Goal: Transaction & Acquisition: Purchase product/service

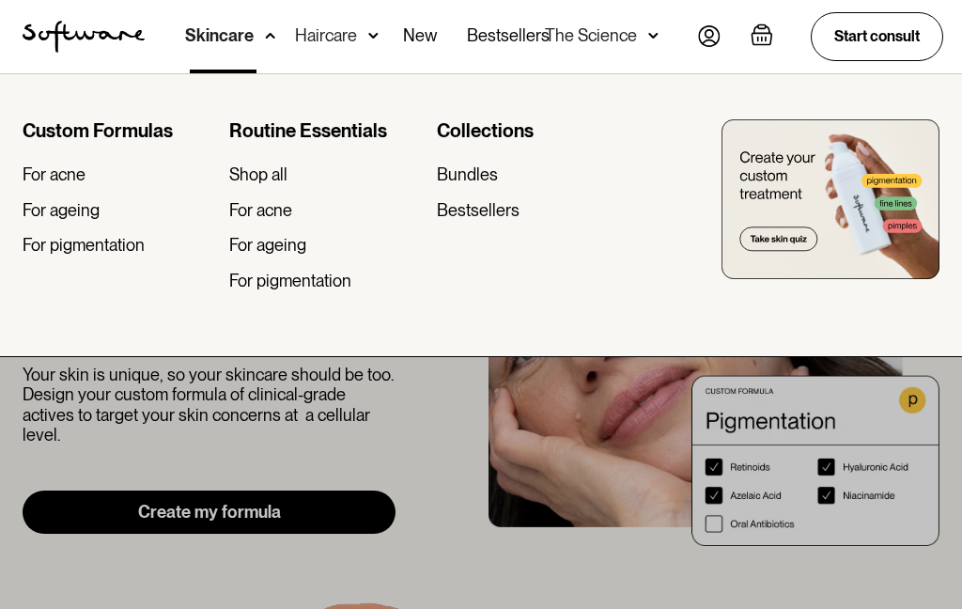
click at [85, 211] on div "For ageing" at bounding box center [61, 210] width 77 height 21
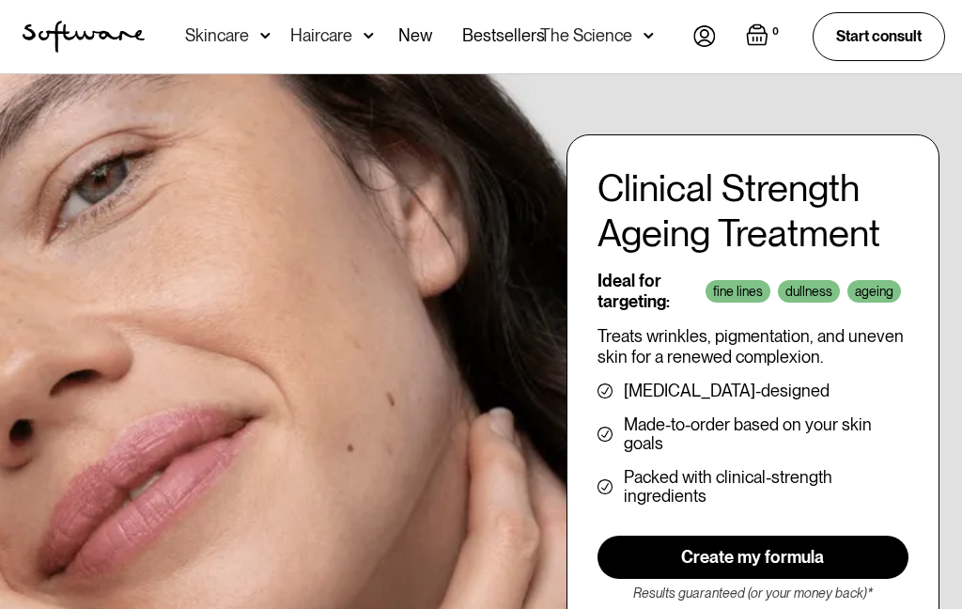
click at [782, 550] on link "Create my formula" at bounding box center [753, 557] width 311 height 43
click at [261, 28] on img at bounding box center [265, 35] width 10 height 19
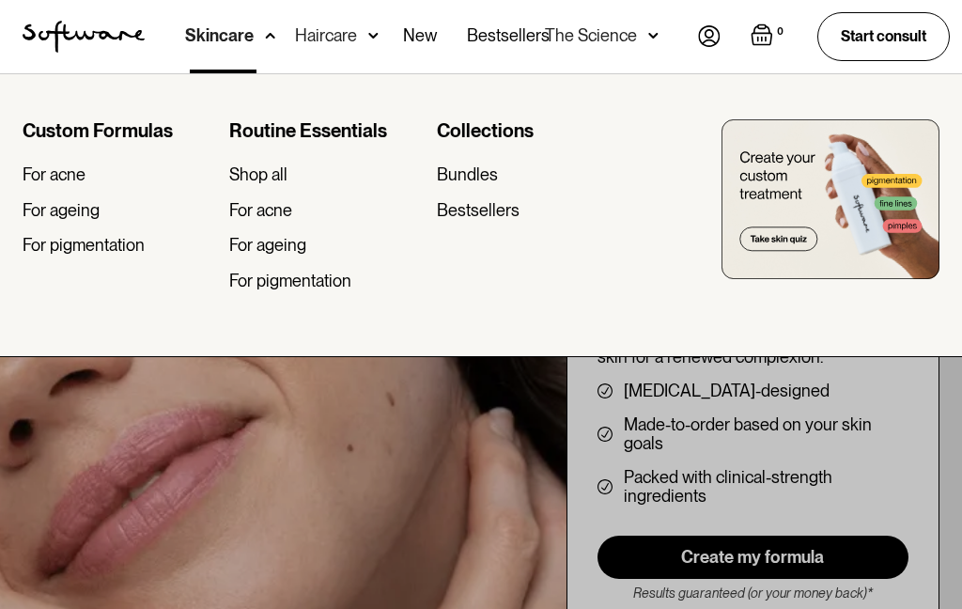
click at [288, 240] on div "For ageing" at bounding box center [267, 245] width 77 height 21
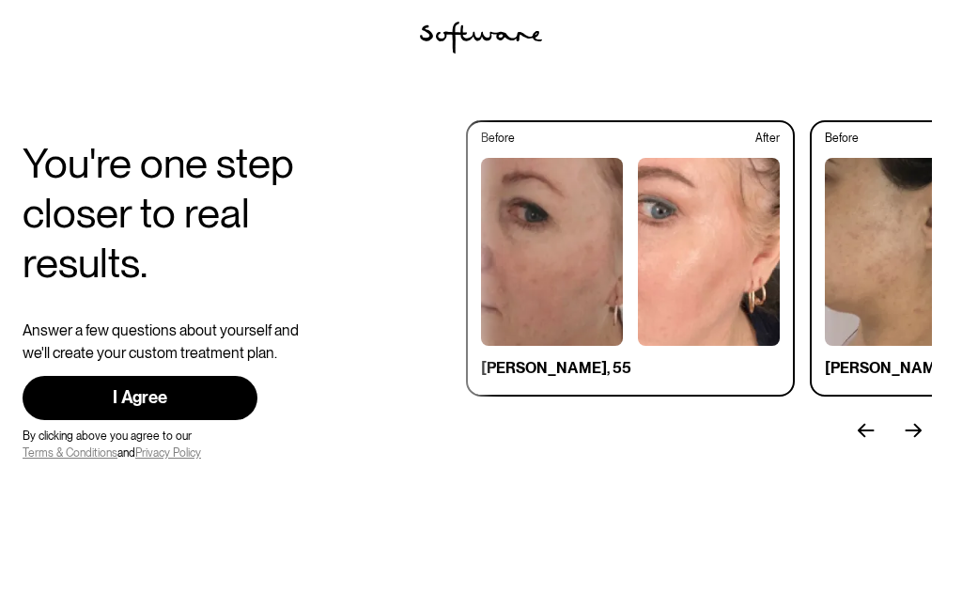
click at [228, 395] on link "I Agree" at bounding box center [140, 398] width 235 height 44
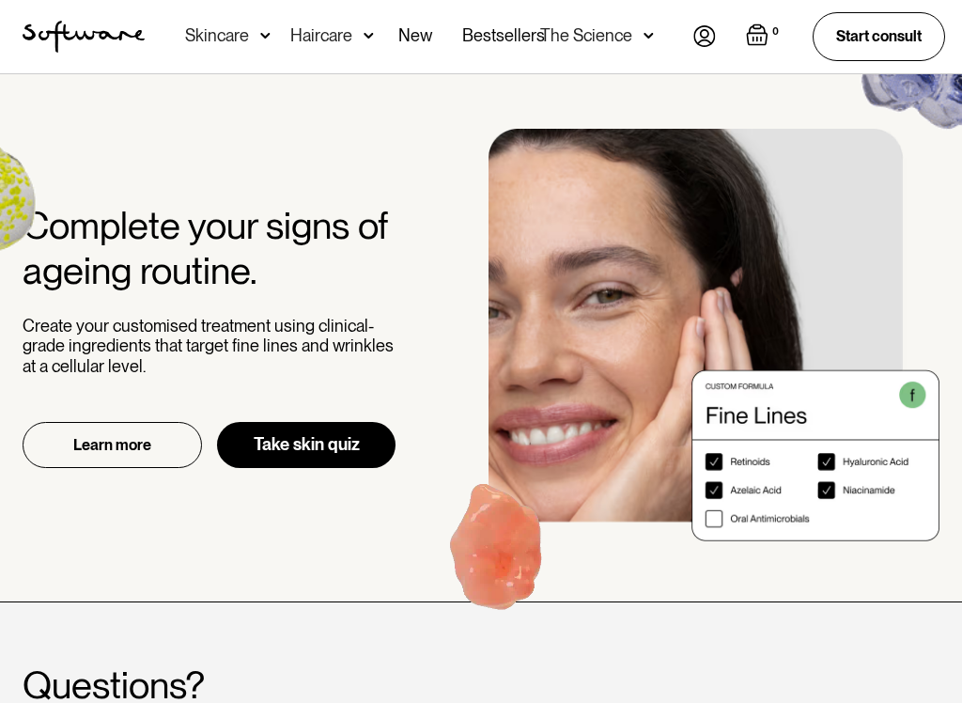
scroll to position [2444, 0]
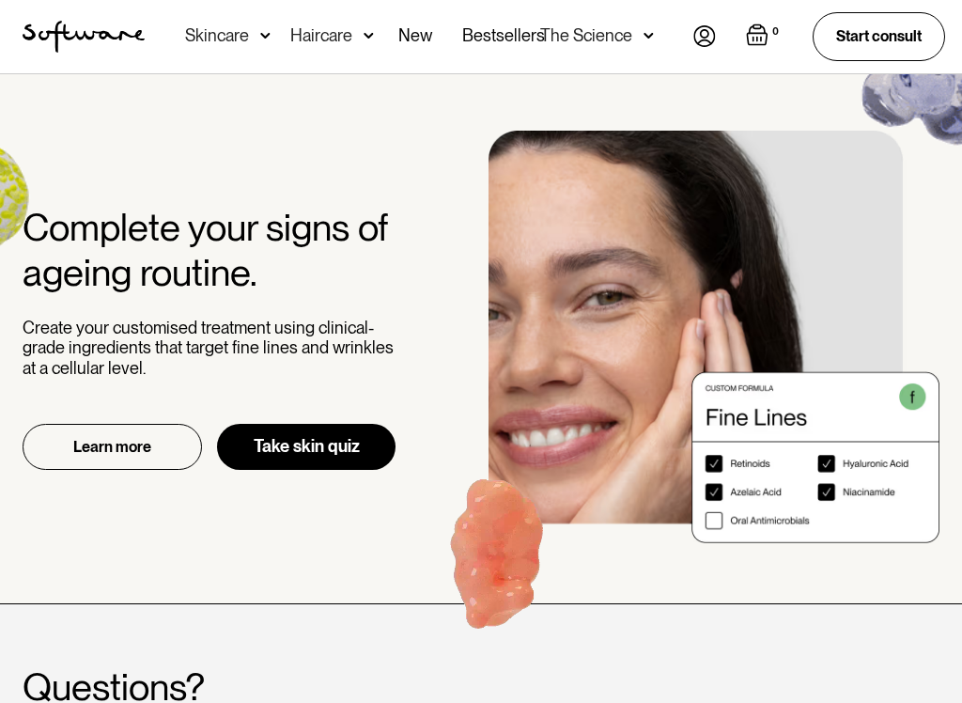
click at [339, 424] on link "Take skin quiz" at bounding box center [306, 447] width 179 height 46
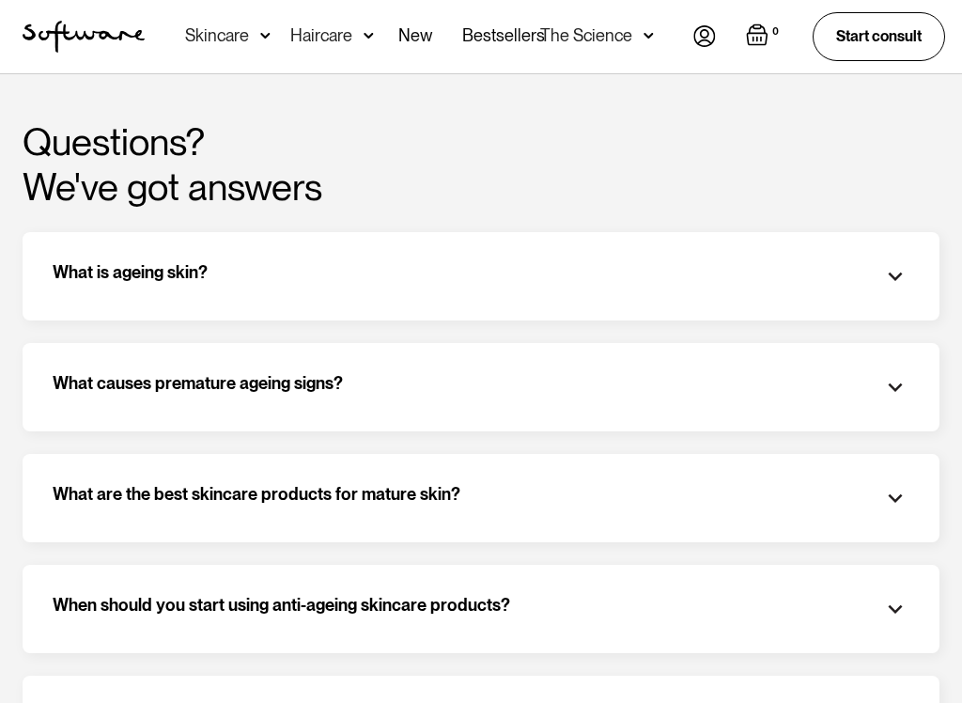
scroll to position [3043, 0]
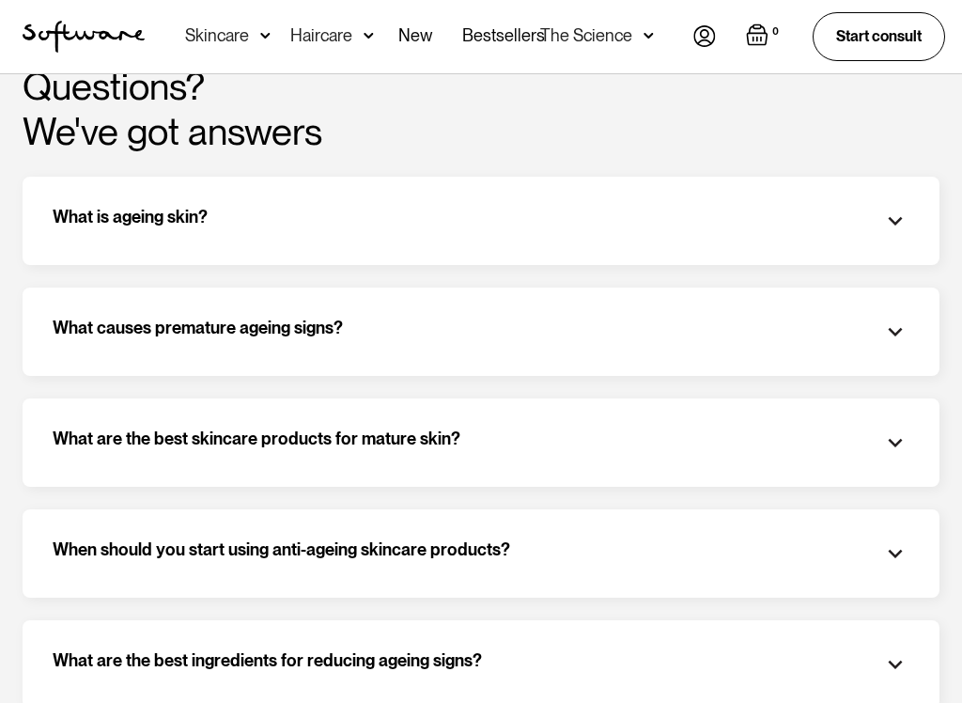
click at [905, 429] on img at bounding box center [896, 443] width 28 height 28
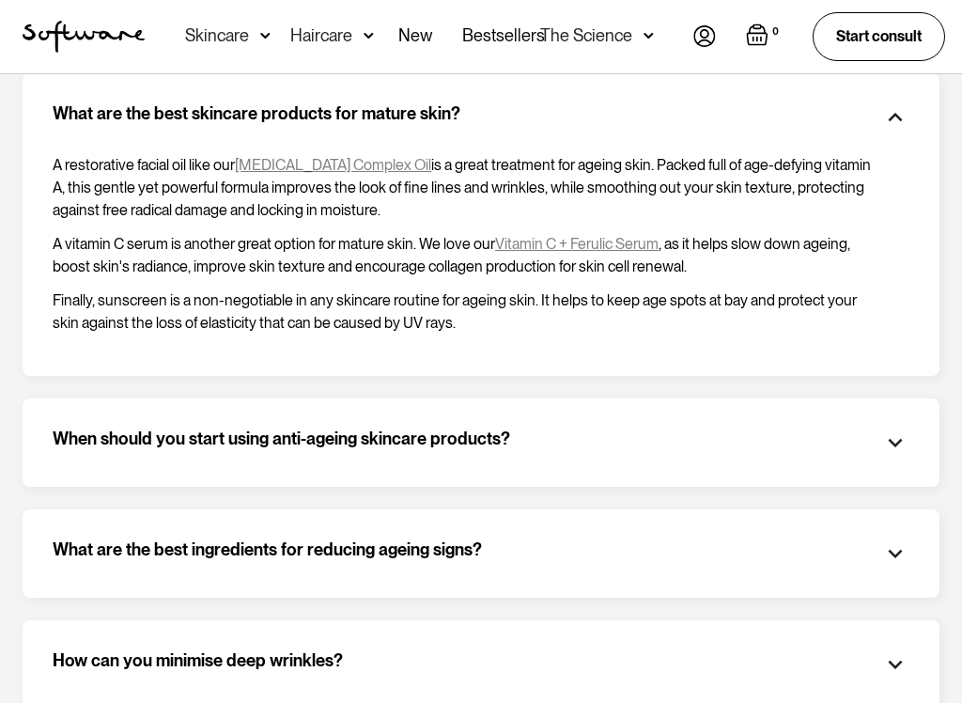
scroll to position [3369, 0]
click at [698, 539] on div "What are the best ingredients for reducing ageing signs?" at bounding box center [481, 553] width 857 height 28
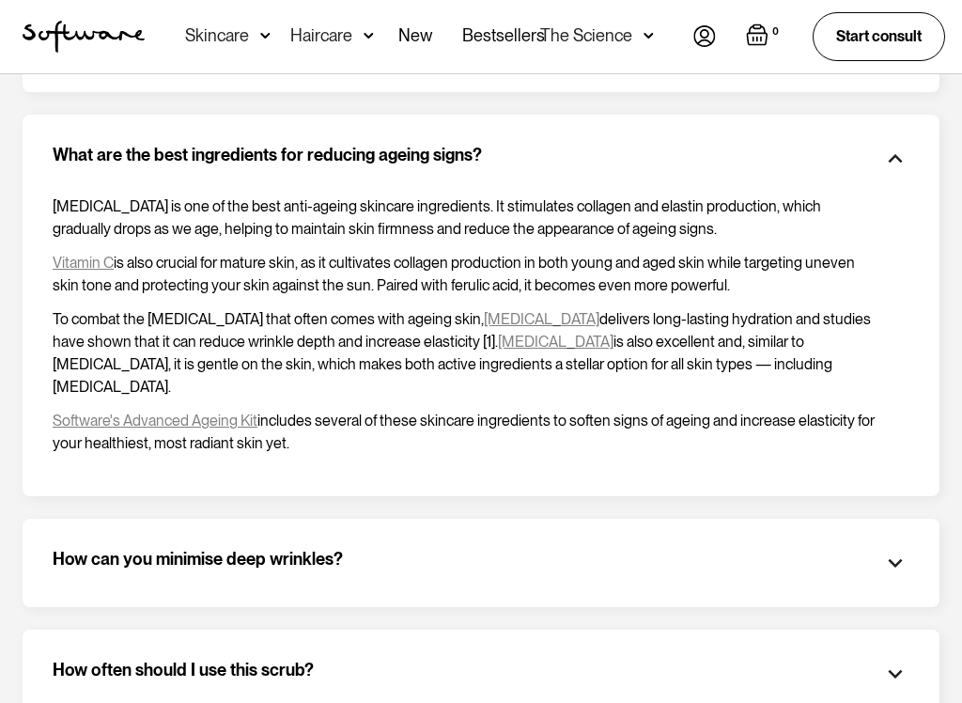
scroll to position [3959, 0]
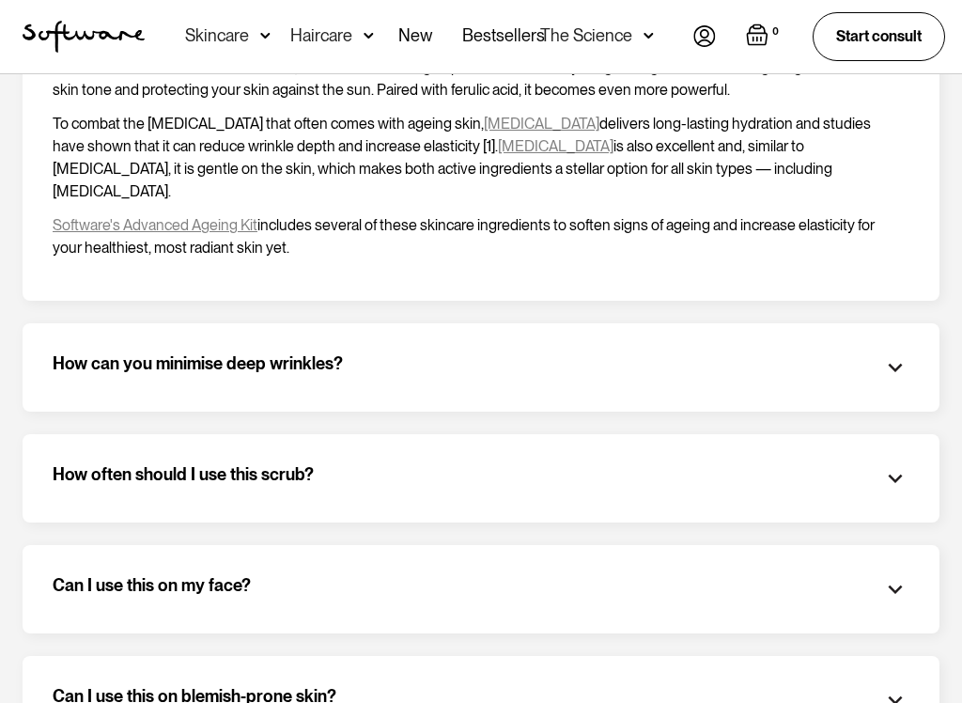
click at [665, 575] on div "Can I use this on my face?" at bounding box center [481, 589] width 857 height 28
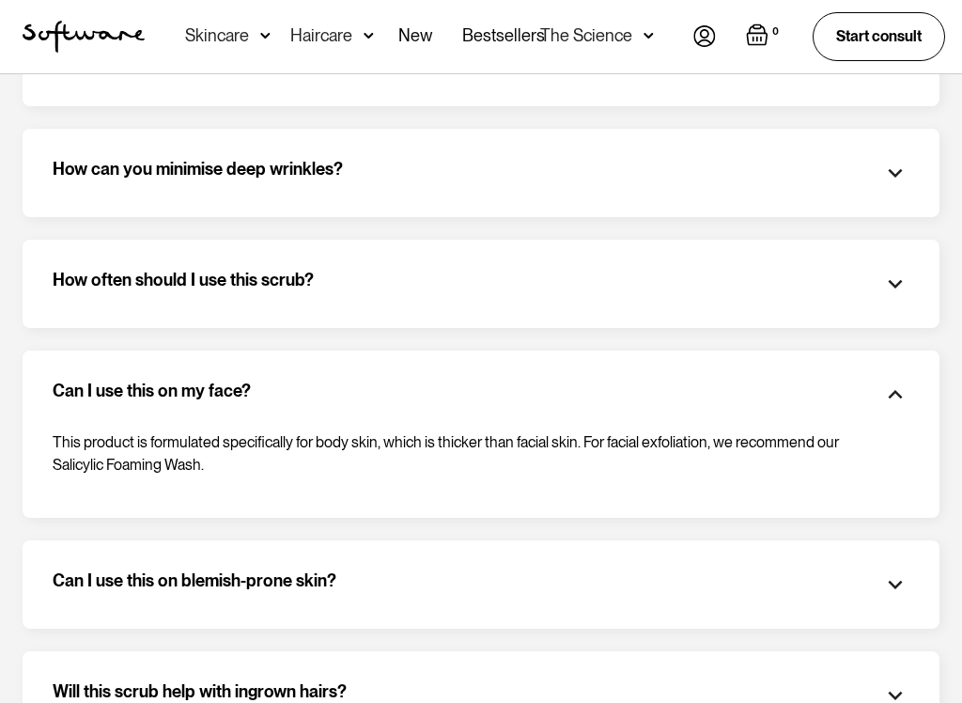
click at [649, 571] on div "Can I use this on blemish-prone skin?" at bounding box center [481, 585] width 857 height 28
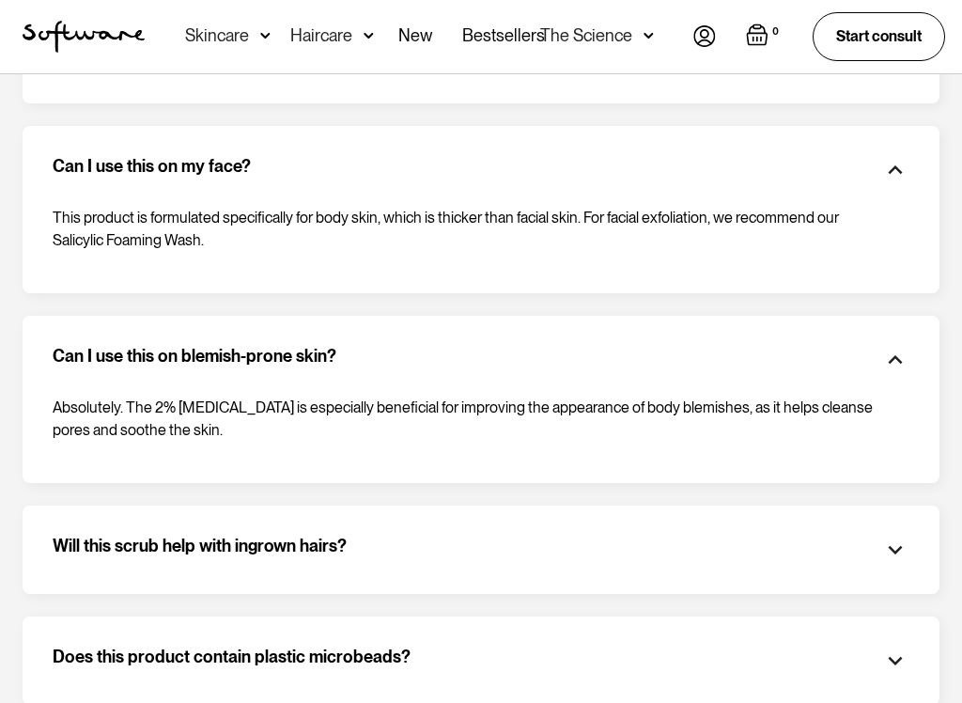
scroll to position [4380, 0]
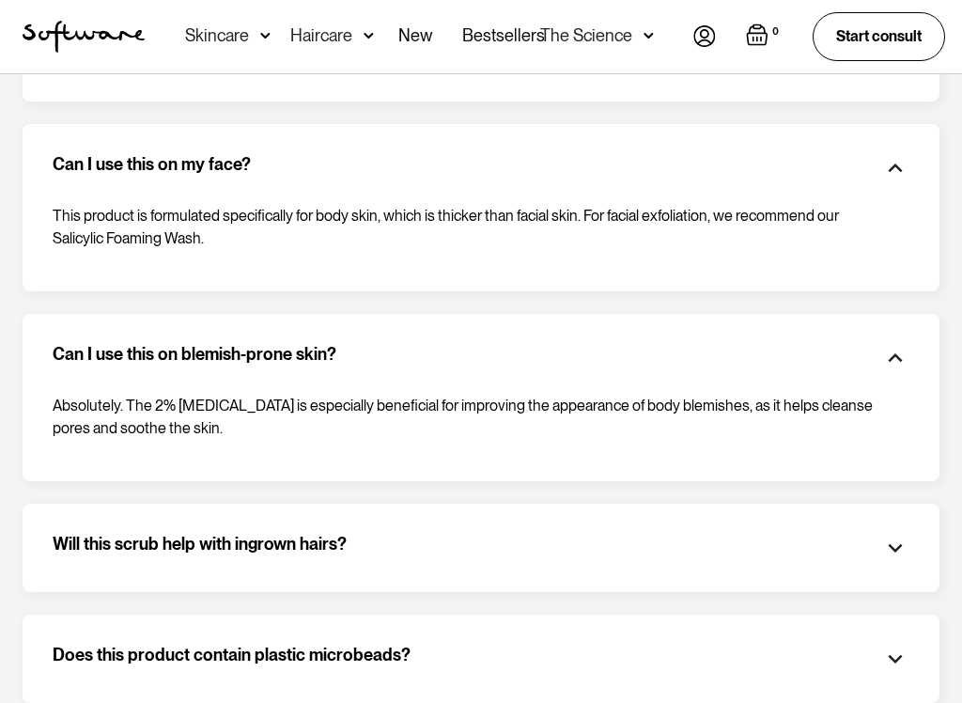
click at [568, 608] on div "Does this product contain plastic microbeads?" at bounding box center [481, 659] width 857 height 28
click at [557, 608] on div "No. Our exfoliating particles are made from hydrated silica and jojoba esters, …" at bounding box center [481, 712] width 857 height 79
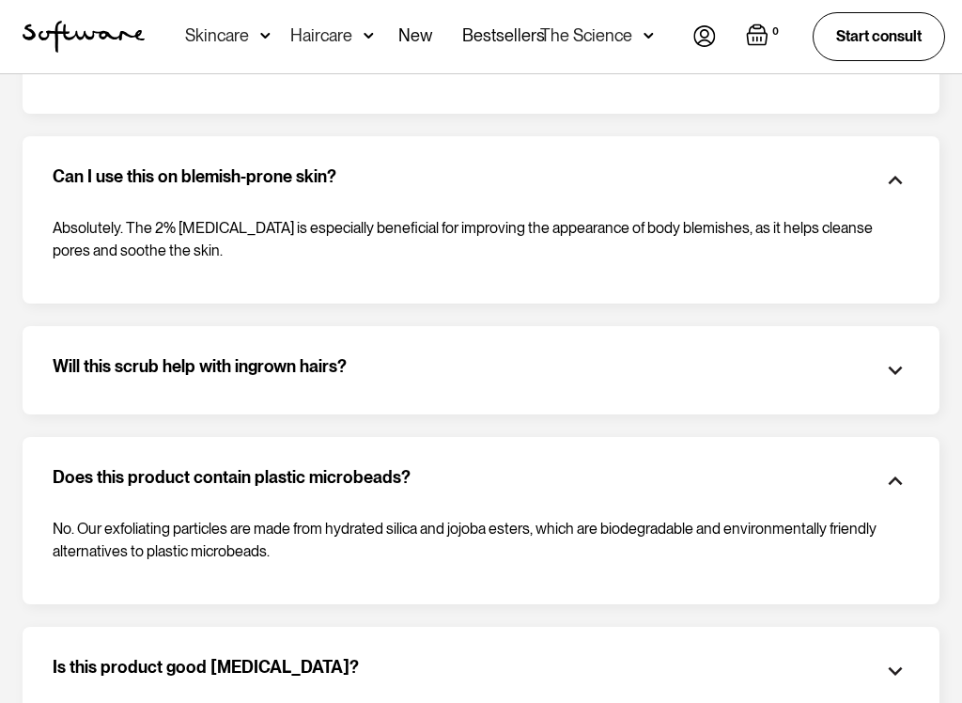
click at [549, 608] on div "Is this product good for sensitive skin?" at bounding box center [481, 672] width 857 height 28
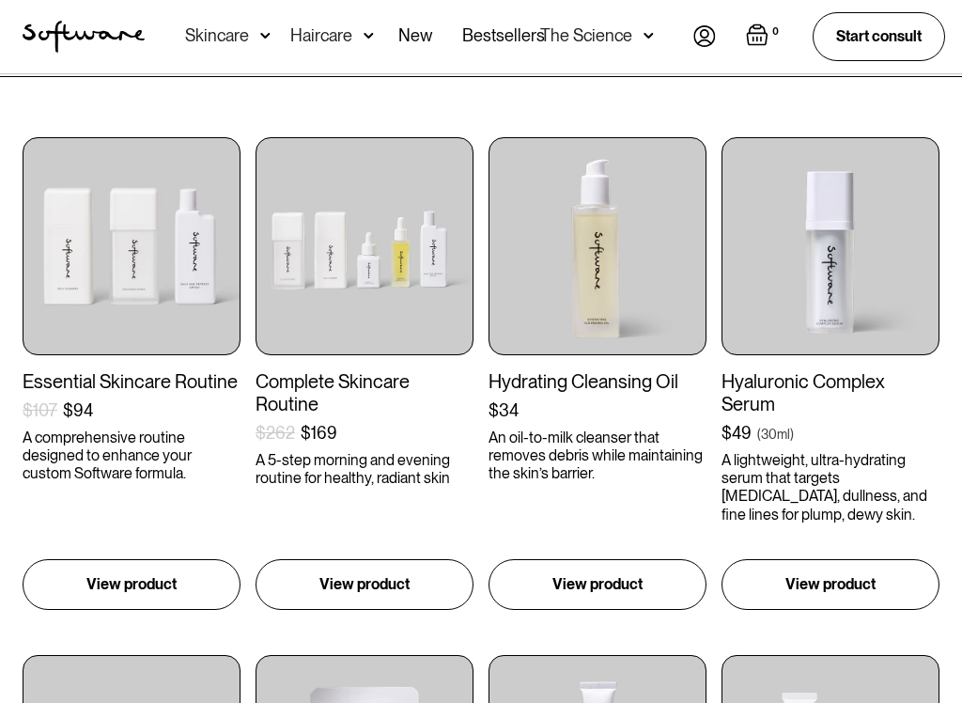
scroll to position [306, 0]
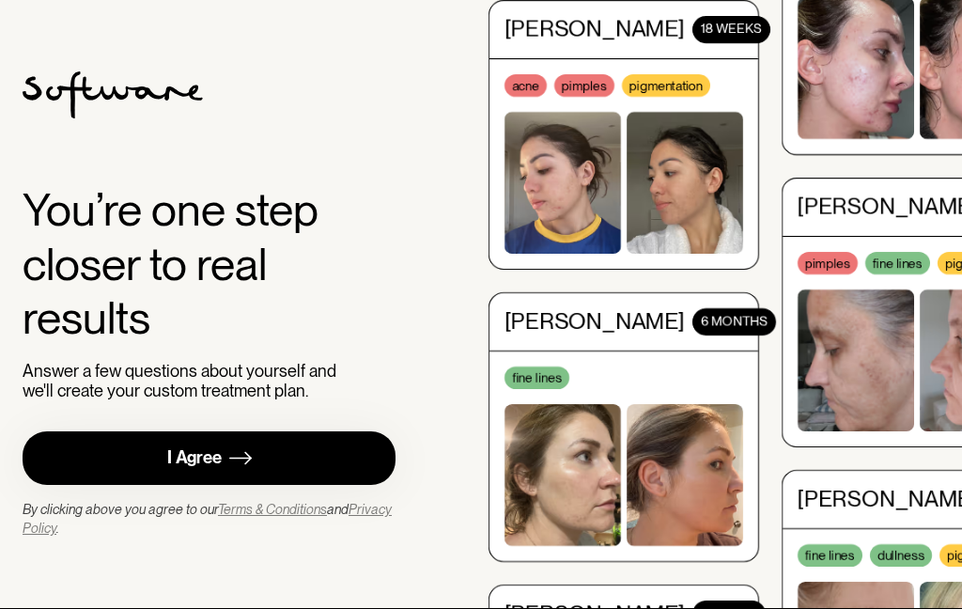
click at [277, 453] on link "I Agree" at bounding box center [209, 458] width 373 height 54
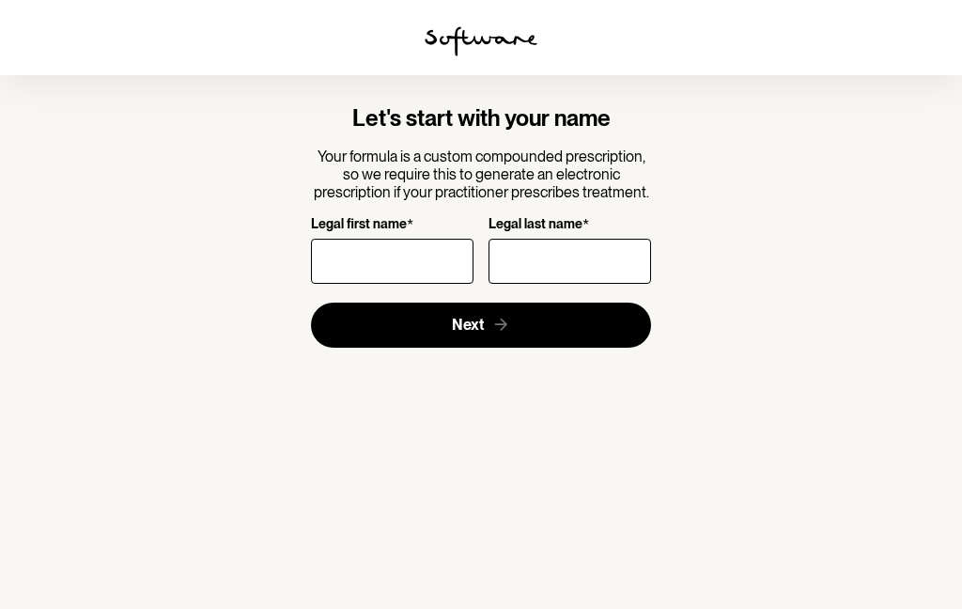
click at [384, 251] on input "Legal first name *" at bounding box center [392, 261] width 163 height 45
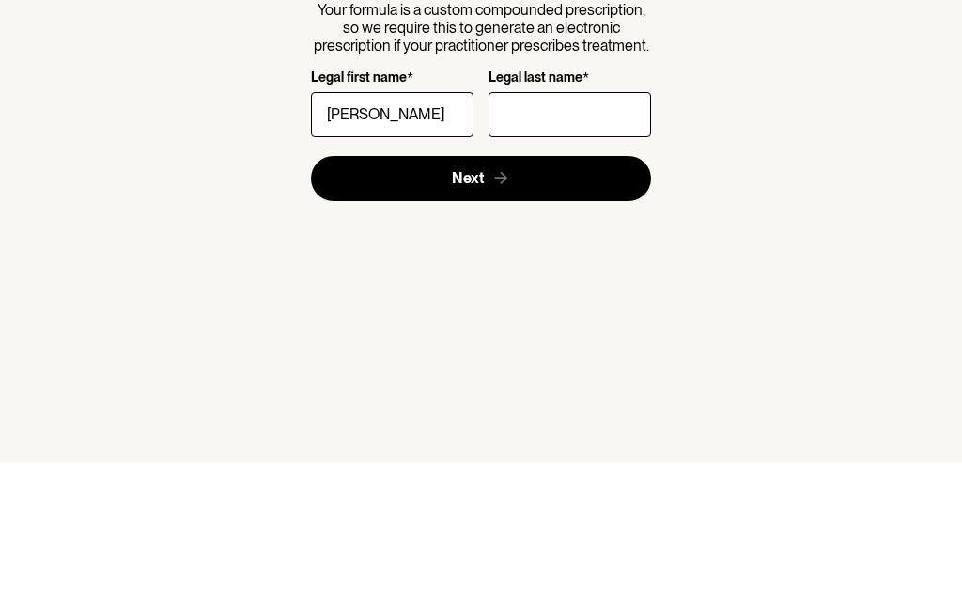
type input "[PERSON_NAME]"
click at [577, 239] on input "Legal last name *" at bounding box center [570, 261] width 163 height 45
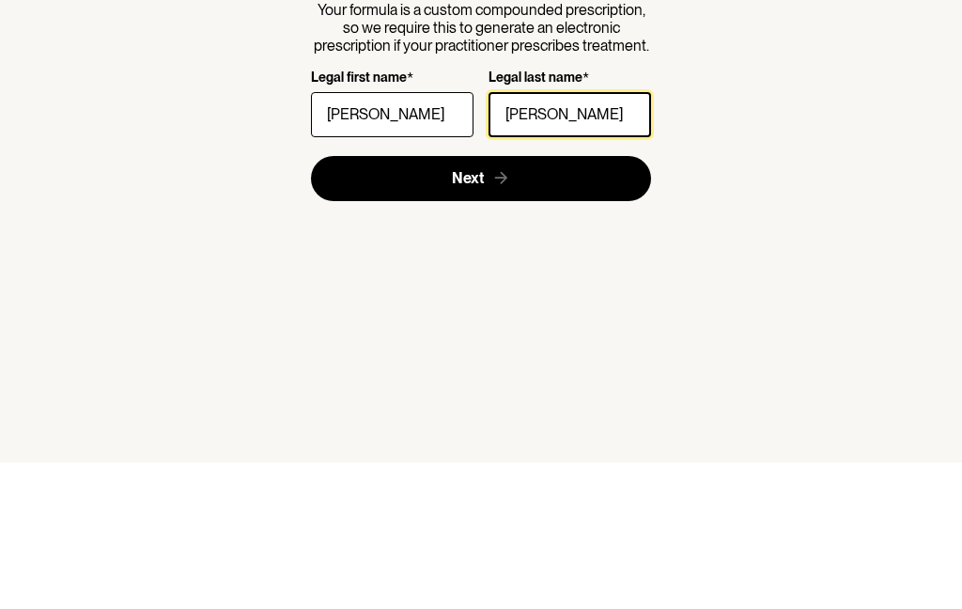
type input "[PERSON_NAME]"
click at [569, 303] on button "Next" at bounding box center [481, 325] width 341 height 45
